Goal: Task Accomplishment & Management: Manage account settings

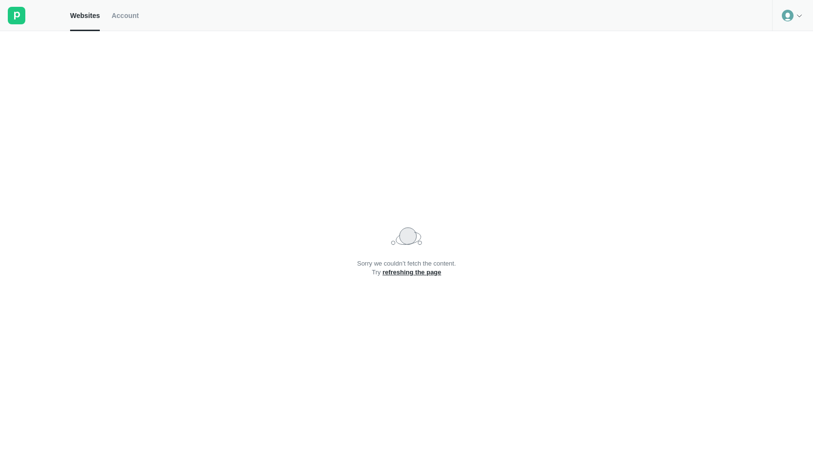
drag, startPoint x: 799, startPoint y: 18, endPoint x: 797, endPoint y: 23, distance: 5.5
click at [798, 18] on icon at bounding box center [799, 16] width 8 height 8
click at [788, 42] on div "Logout" at bounding box center [792, 41] width 40 height 14
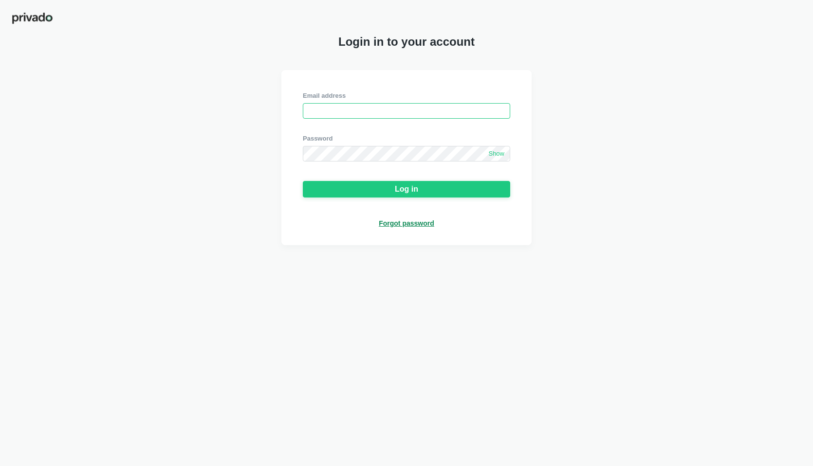
type input "omar.ali@oup.com"
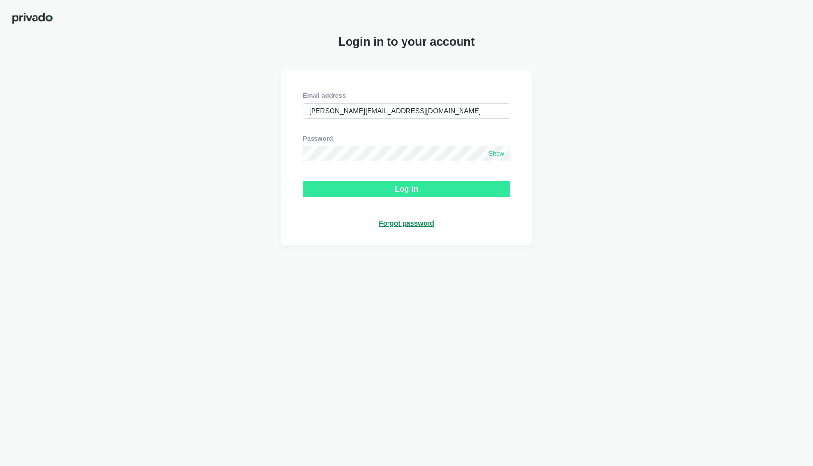
click at [407, 189] on div "Log in" at bounding box center [406, 189] width 23 height 9
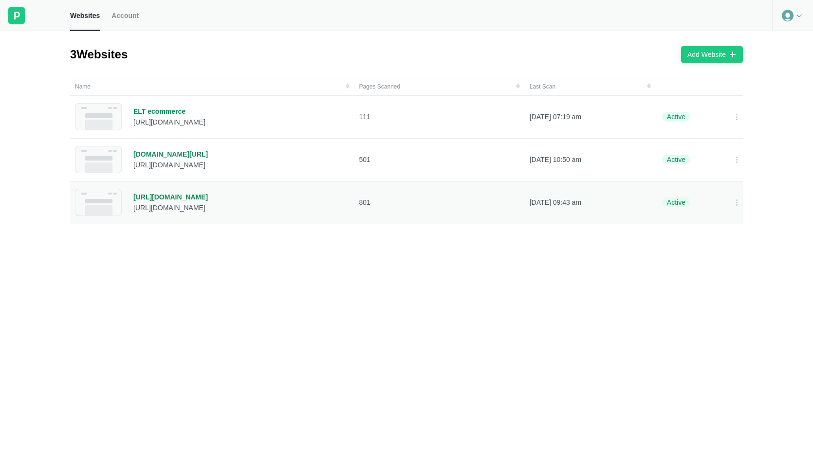
click at [174, 200] on div "https://academic.oup.com/" at bounding box center [170, 197] width 74 height 9
